Goal: Participate in discussion

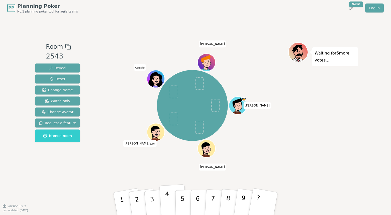
click at [169, 199] on p "4" at bounding box center [168, 204] width 6 height 27
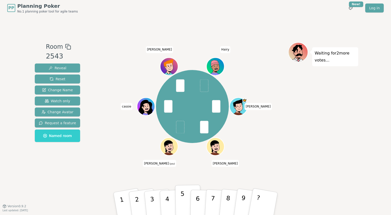
drag, startPoint x: 172, startPoint y: 200, endPoint x: 182, endPoint y: 211, distance: 14.5
click at [182, 211] on div "1 2 3 4 5 6 7 8 9 ?" at bounding box center [195, 204] width 150 height 18
click at [167, 200] on p "4" at bounding box center [168, 204] width 6 height 27
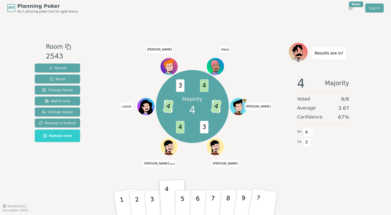
click at [77, 172] on div "Room 2543 Reveal Reset Change Name Watch only Change Avatar Request a feature N…" at bounding box center [57, 111] width 49 height 138
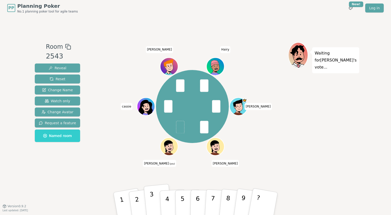
click at [157, 199] on button "3" at bounding box center [158, 204] width 29 height 40
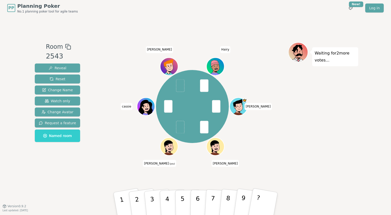
click at [191, 175] on div "[PERSON_NAME] [PERSON_NAME] (you) [PERSON_NAME]" at bounding box center [192, 111] width 191 height 138
click at [167, 199] on p "4" at bounding box center [168, 204] width 6 height 27
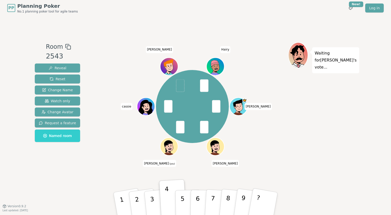
click at [347, 142] on div "Waiting for [PERSON_NAME] 's vote..." at bounding box center [323, 111] width 70 height 138
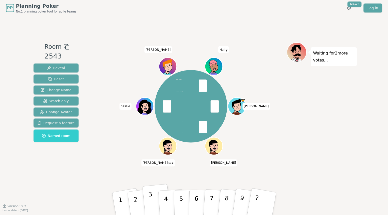
click at [156, 200] on button "3" at bounding box center [156, 204] width 29 height 40
click at [168, 203] on p "4" at bounding box center [166, 204] width 6 height 27
